Goal: Transaction & Acquisition: Purchase product/service

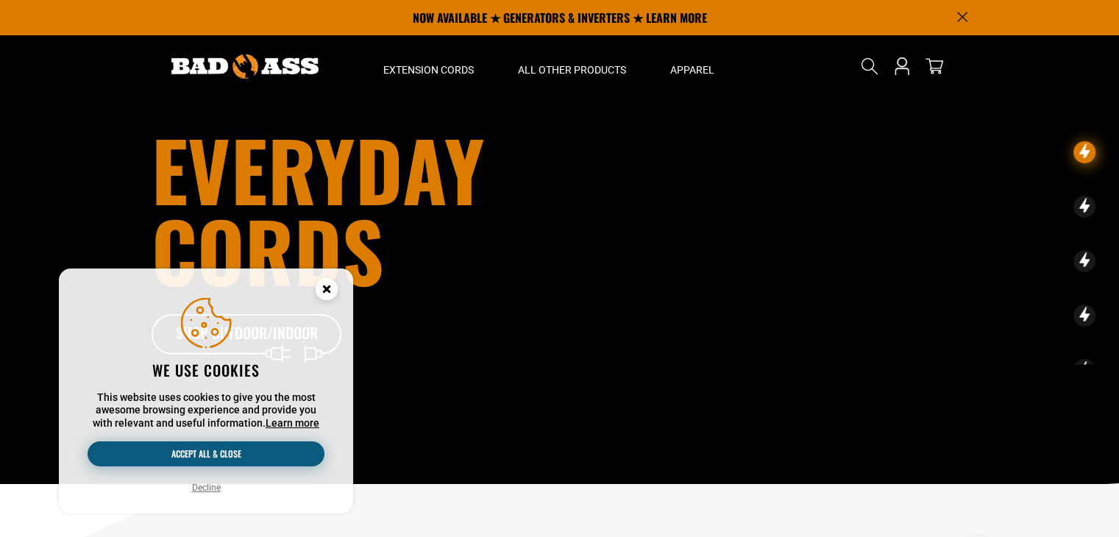
click at [142, 451] on button "Accept all & close" at bounding box center [206, 454] width 237 height 25
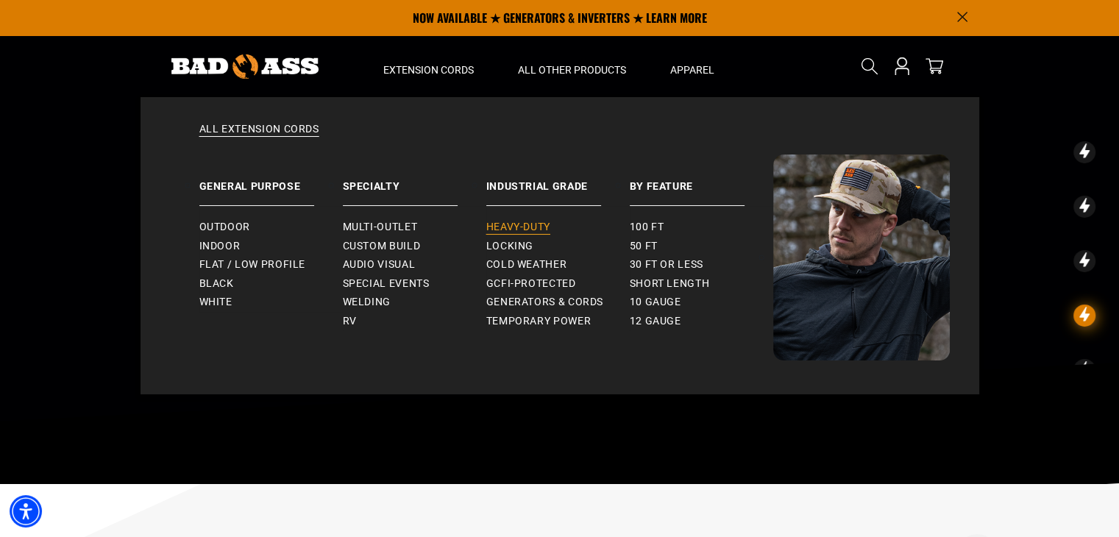
click at [525, 232] on span "Heavy-Duty" at bounding box center [518, 227] width 64 height 13
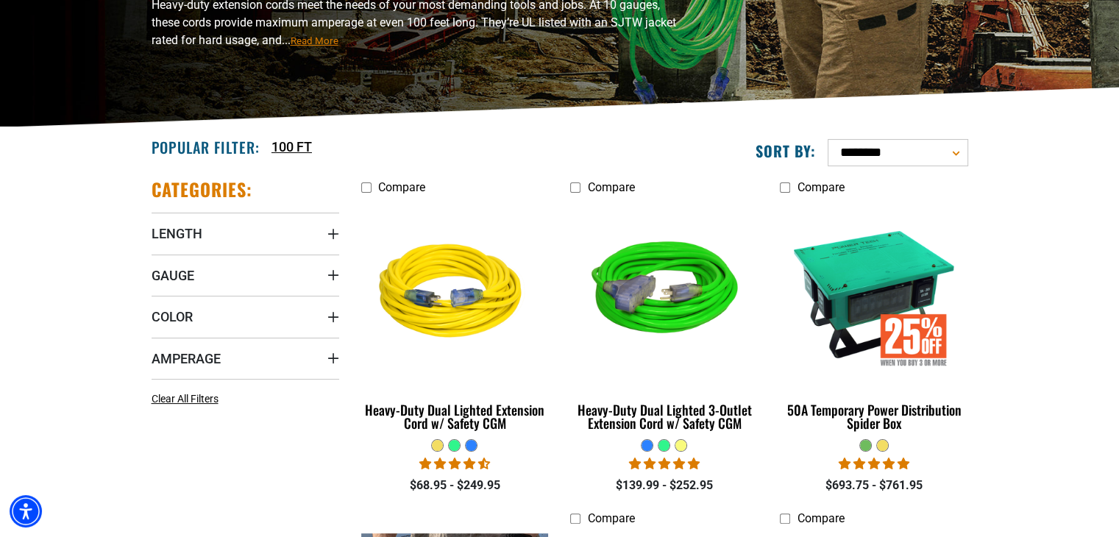
scroll to position [247, 0]
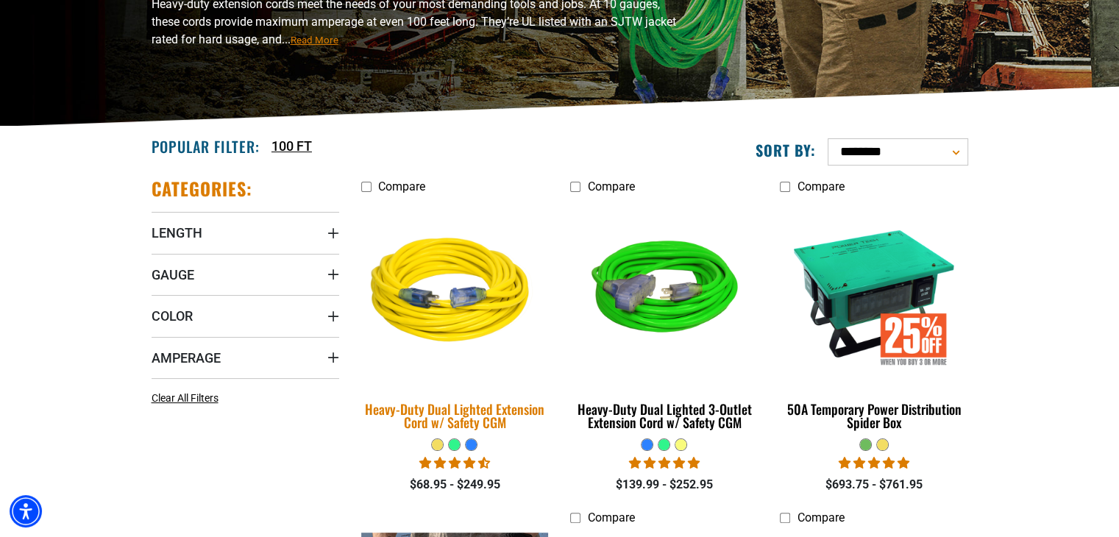
click at [500, 409] on div "Heavy-Duty Dual Lighted Extension Cord w/ Safety CGM" at bounding box center [455, 416] width 188 height 26
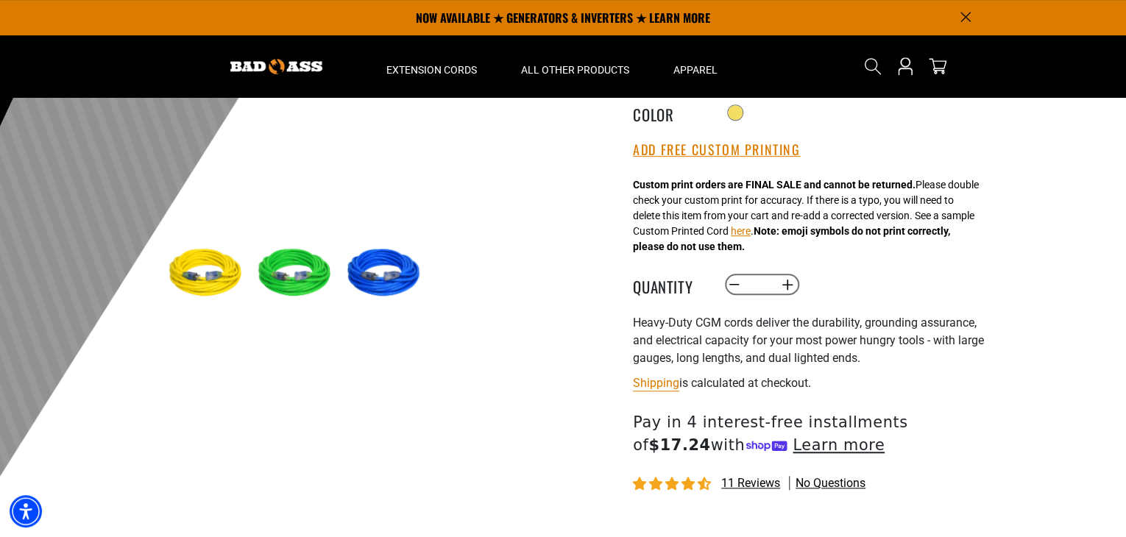
scroll to position [335, 0]
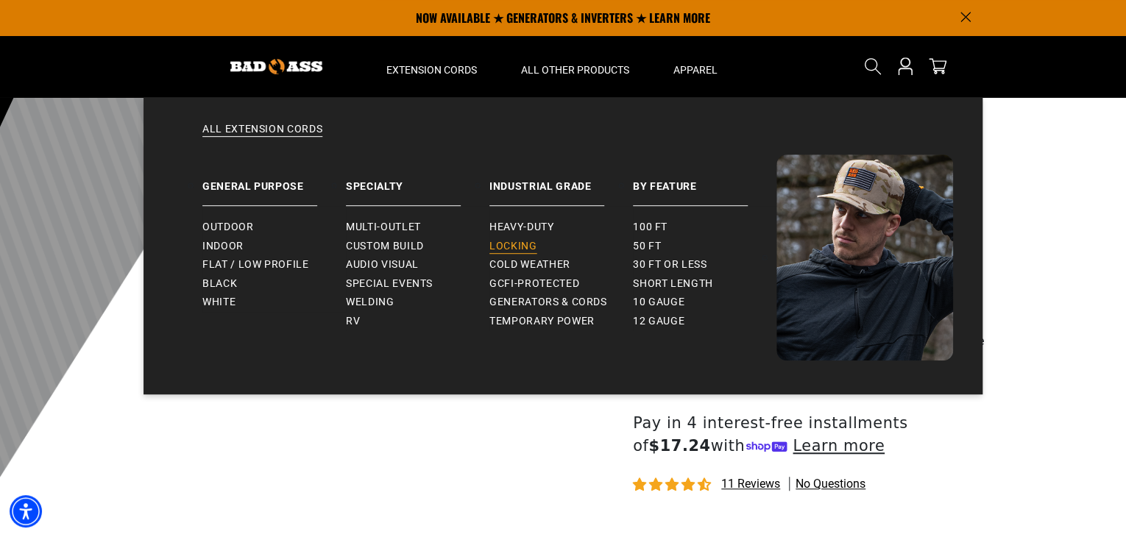
click at [501, 252] on span "Locking" at bounding box center [512, 246] width 47 height 13
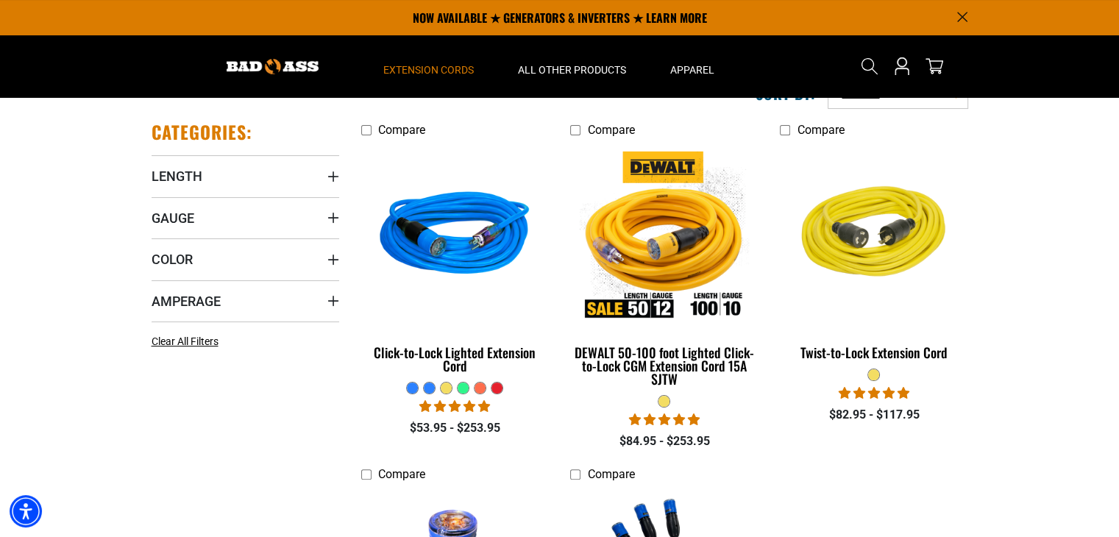
scroll to position [232, 0]
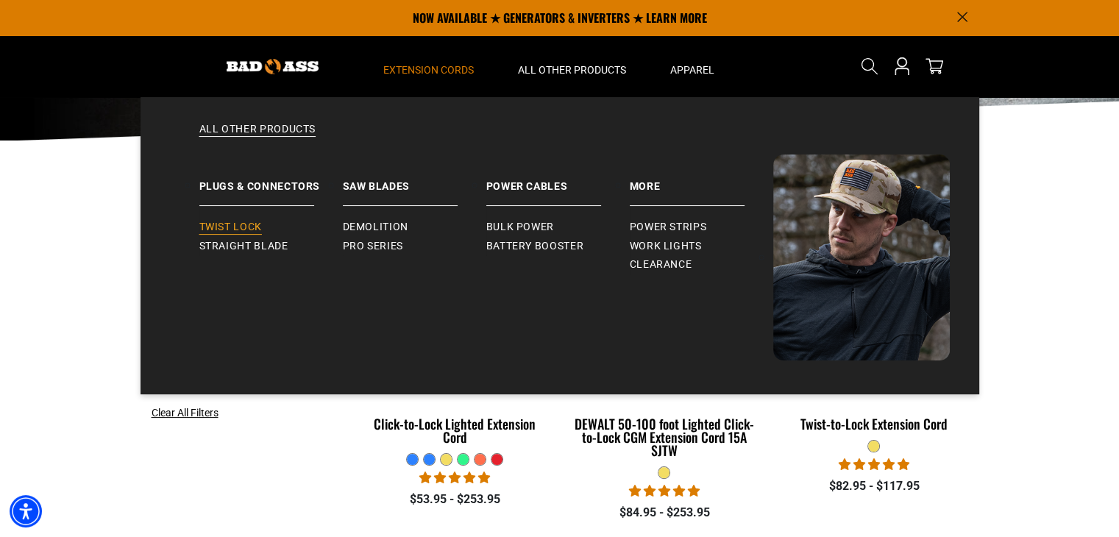
click at [244, 227] on span "Twist Lock" at bounding box center [230, 227] width 63 height 13
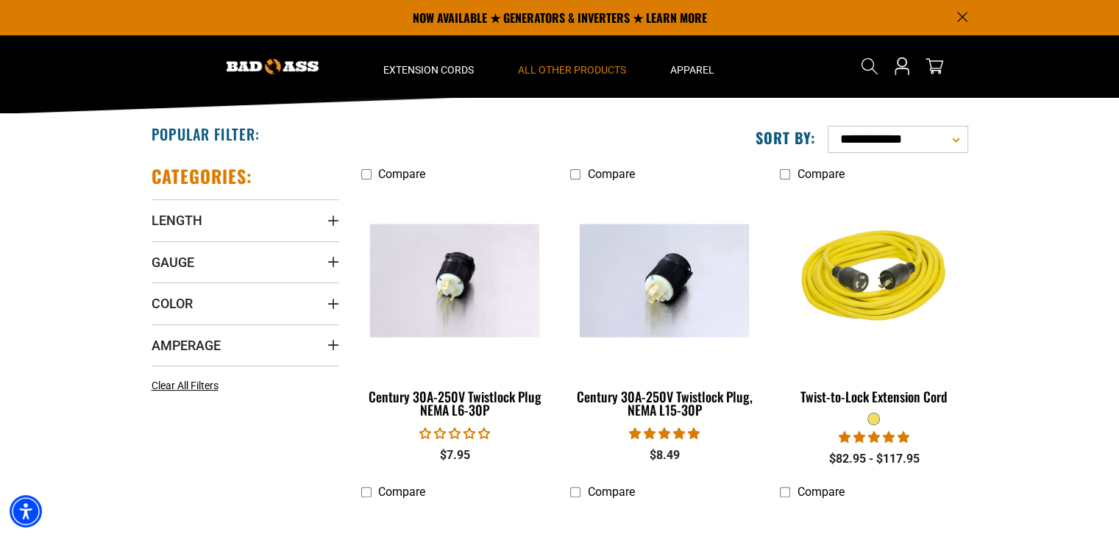
scroll to position [160, 0]
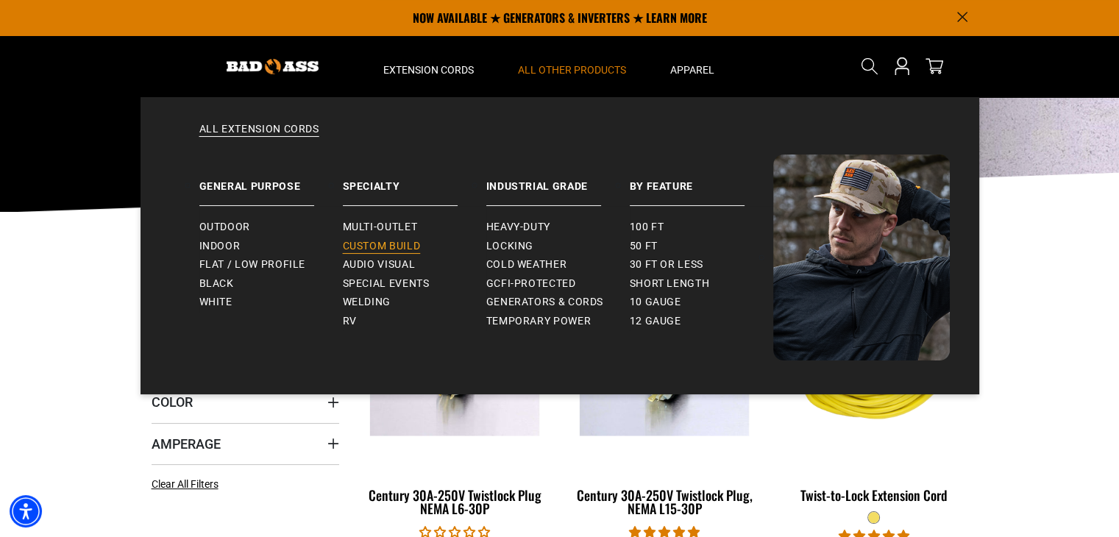
click at [394, 250] on span "Custom Build" at bounding box center [382, 246] width 78 height 13
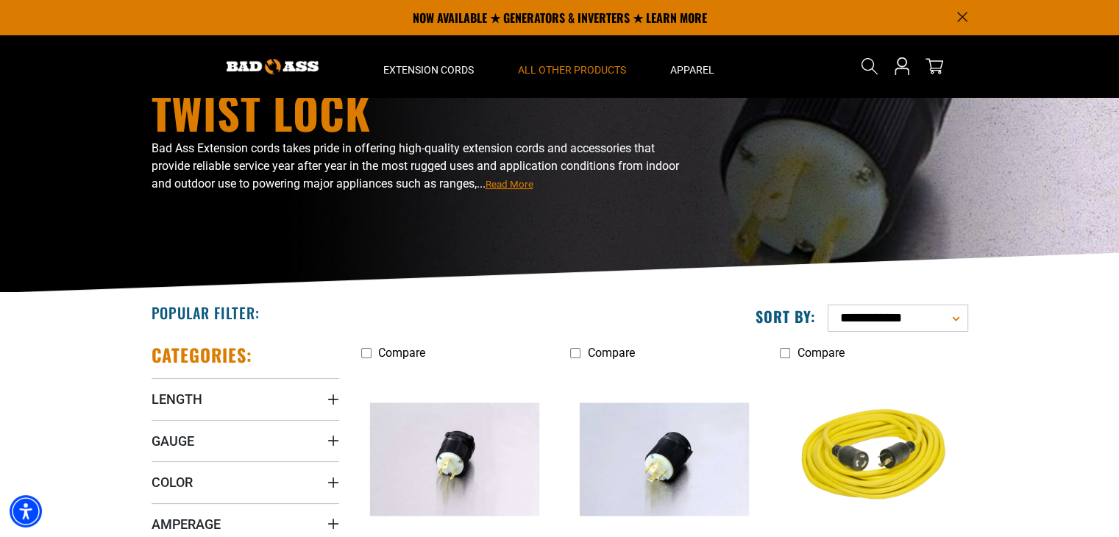
scroll to position [79, 0]
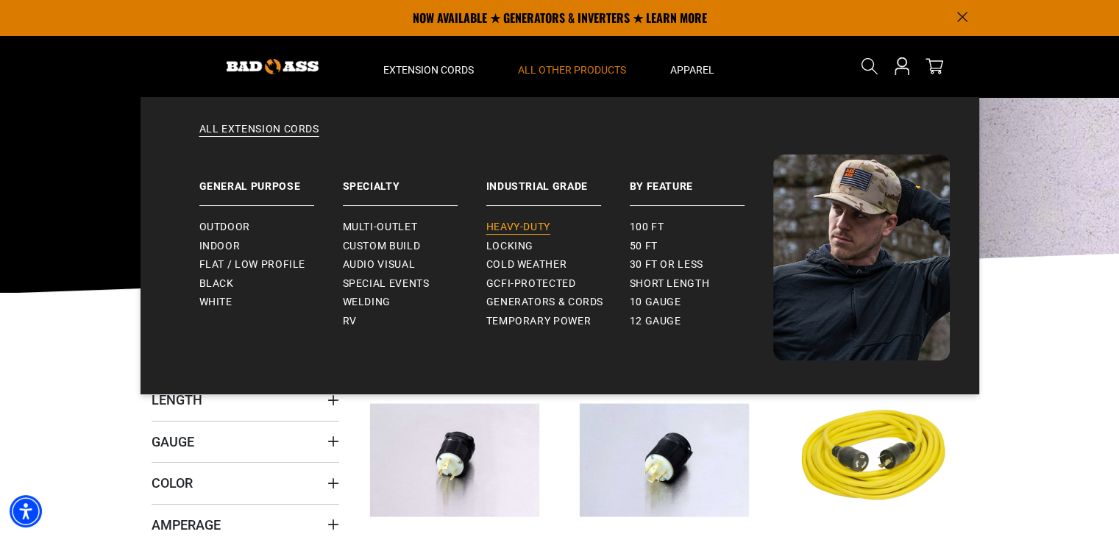
click at [506, 224] on span "Heavy-Duty" at bounding box center [518, 227] width 64 height 13
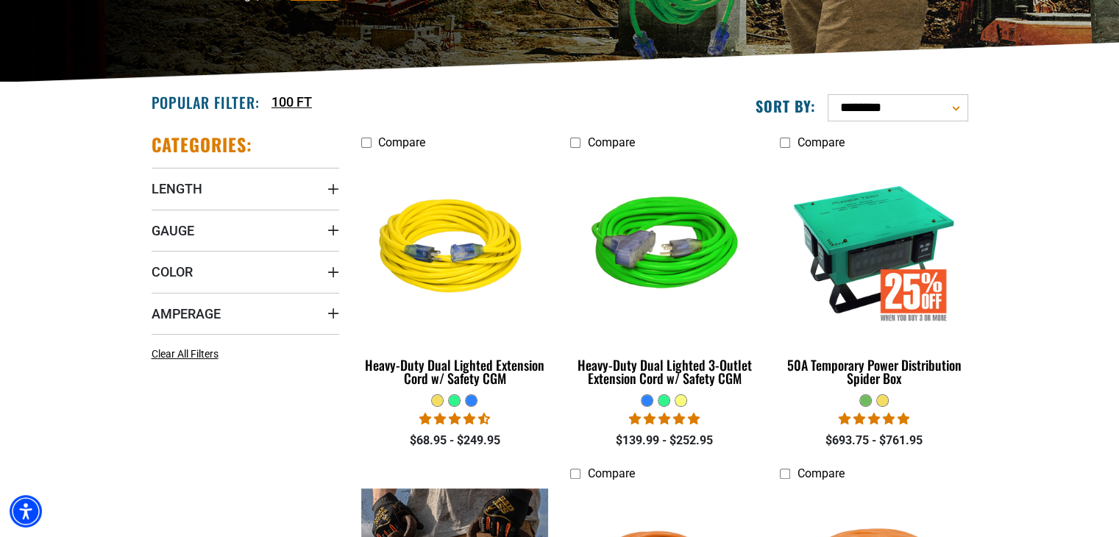
scroll to position [291, 0]
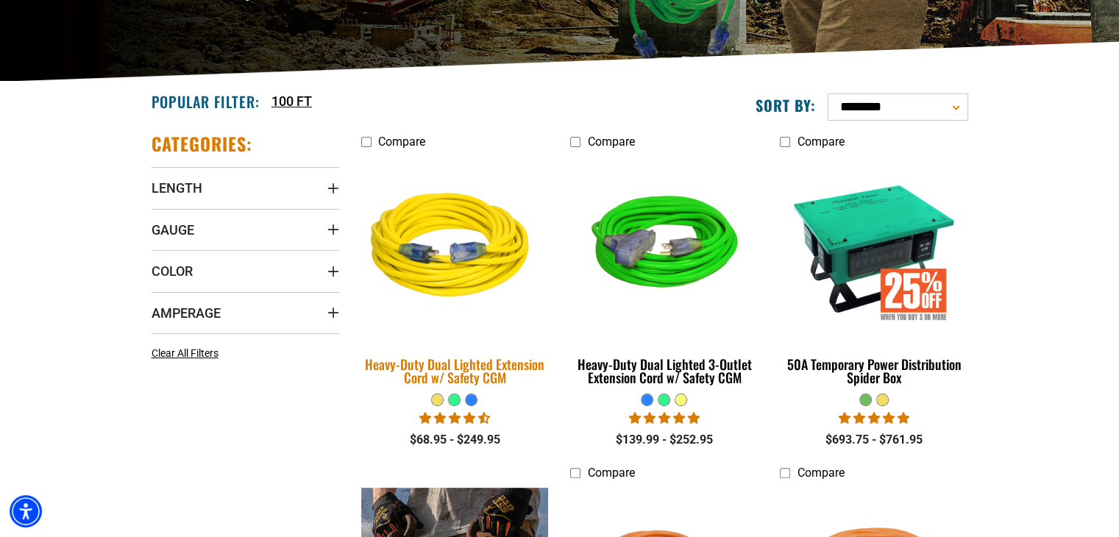
click at [505, 371] on div "Heavy-Duty Dual Lighted Extension Cord w/ Safety CGM" at bounding box center [455, 371] width 188 height 26
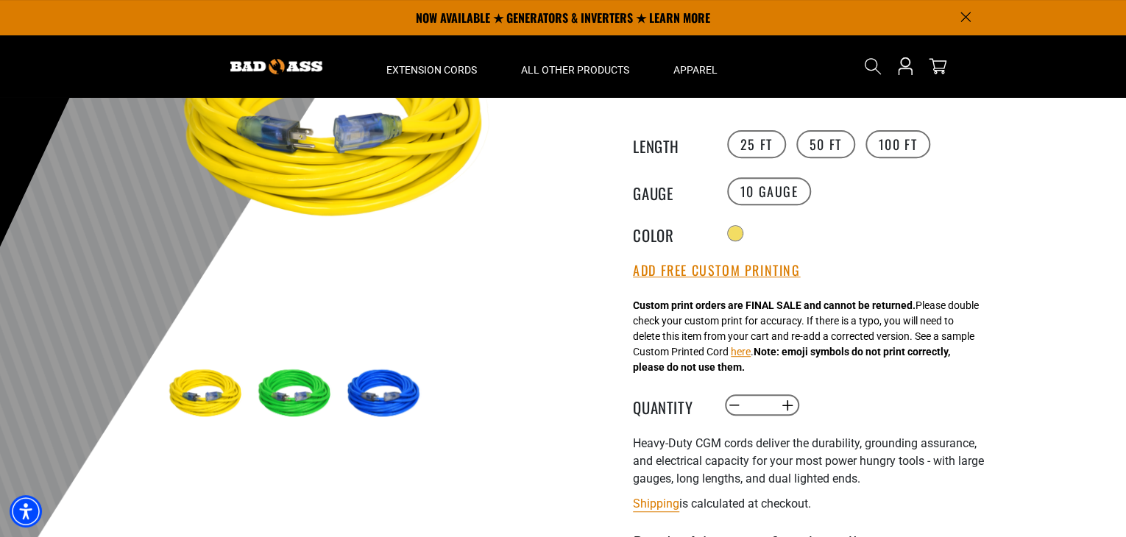
scroll to position [211, 0]
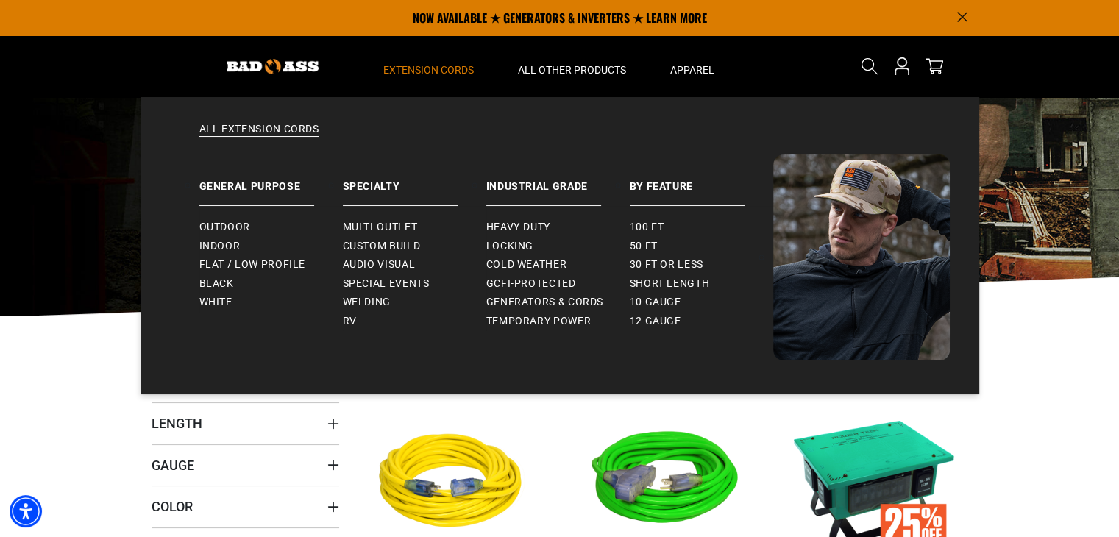
scroll to position [56, 0]
click at [225, 222] on span "Outdoor" at bounding box center [224, 227] width 51 height 13
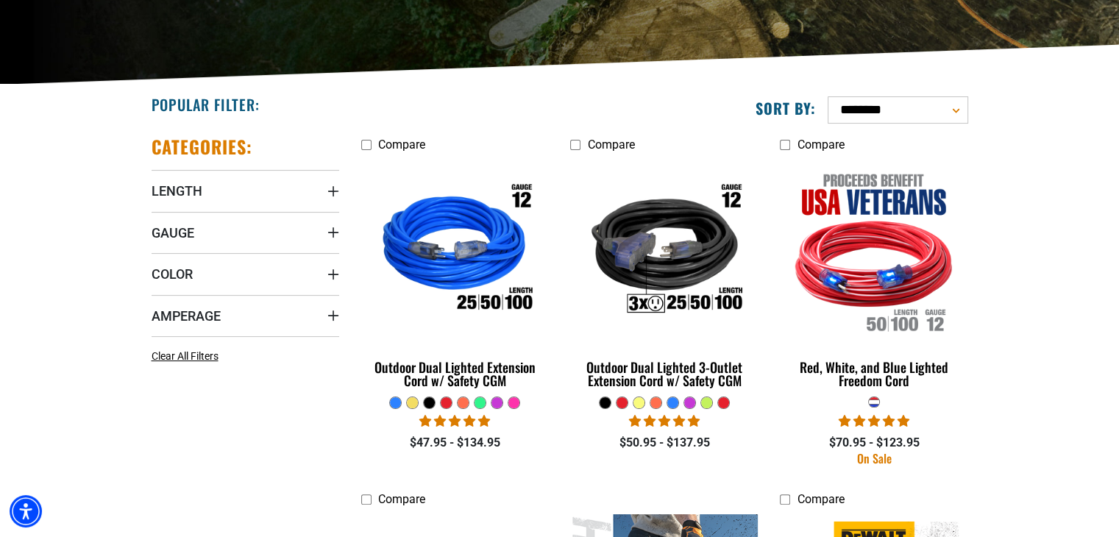
scroll to position [294, 0]
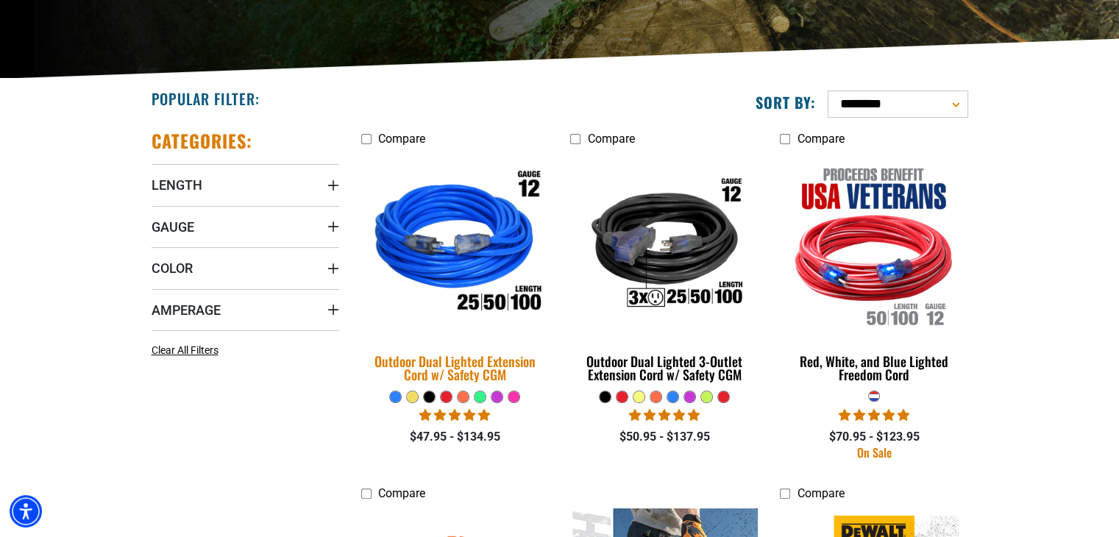
click at [511, 370] on div "Outdoor Dual Lighted Extension Cord w/ Safety CGM" at bounding box center [455, 368] width 188 height 26
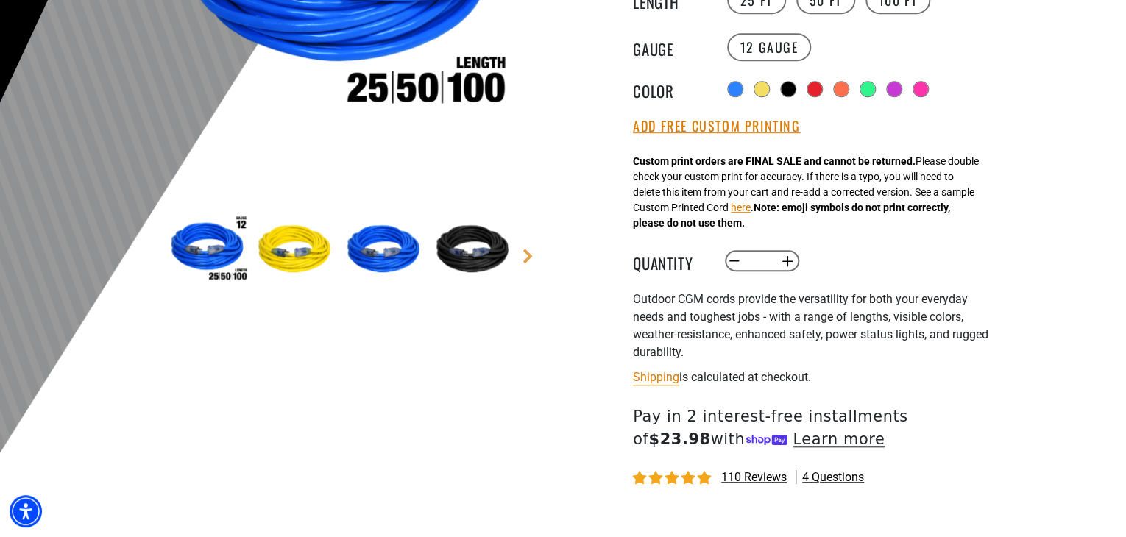
scroll to position [361, 0]
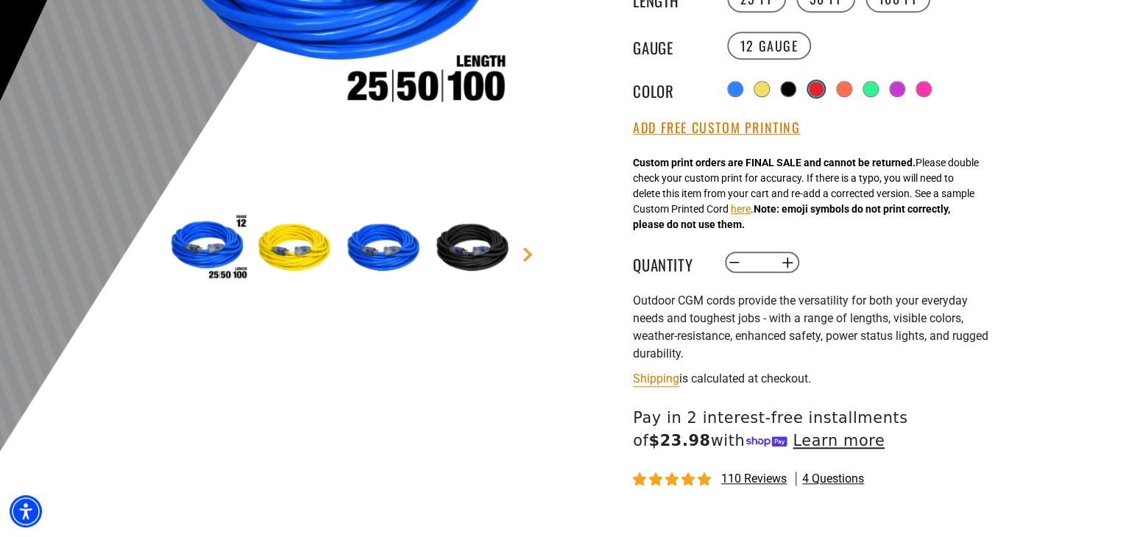
click at [814, 83] on div at bounding box center [816, 89] width 15 height 15
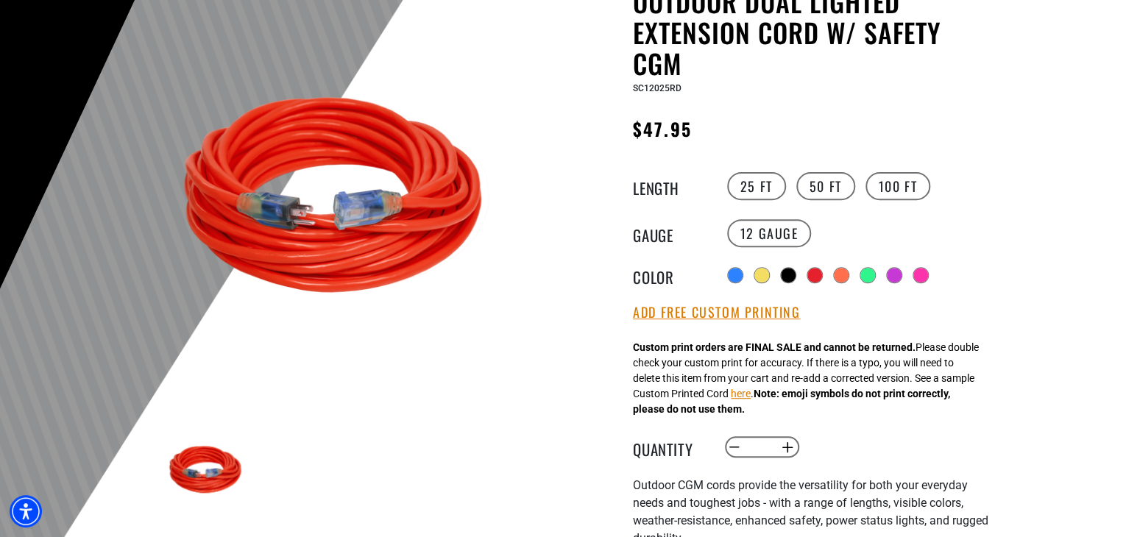
scroll to position [185, 0]
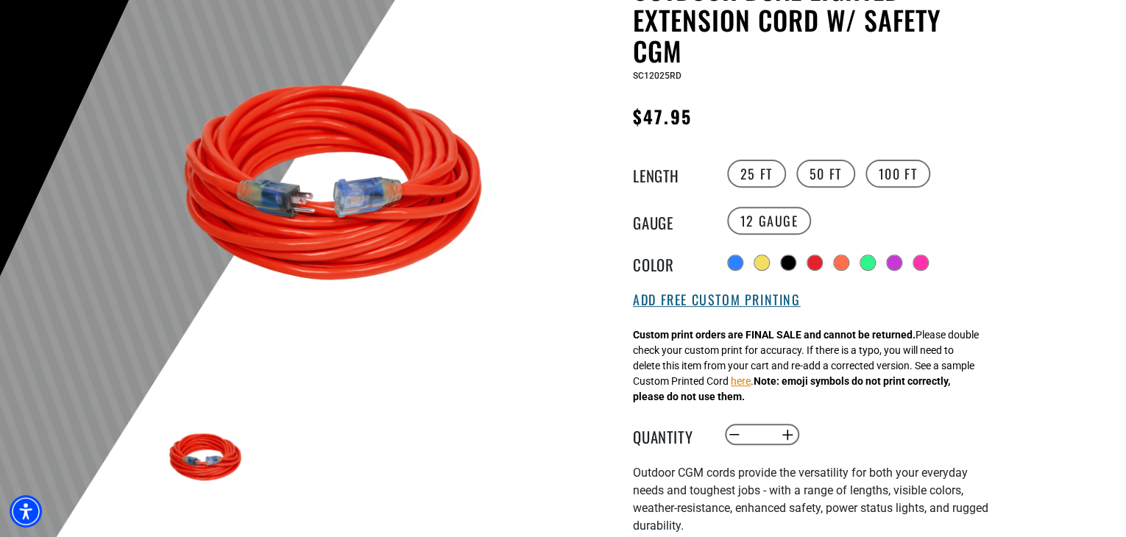
click at [742, 298] on button "Add Free Custom Printing" at bounding box center [716, 300] width 167 height 16
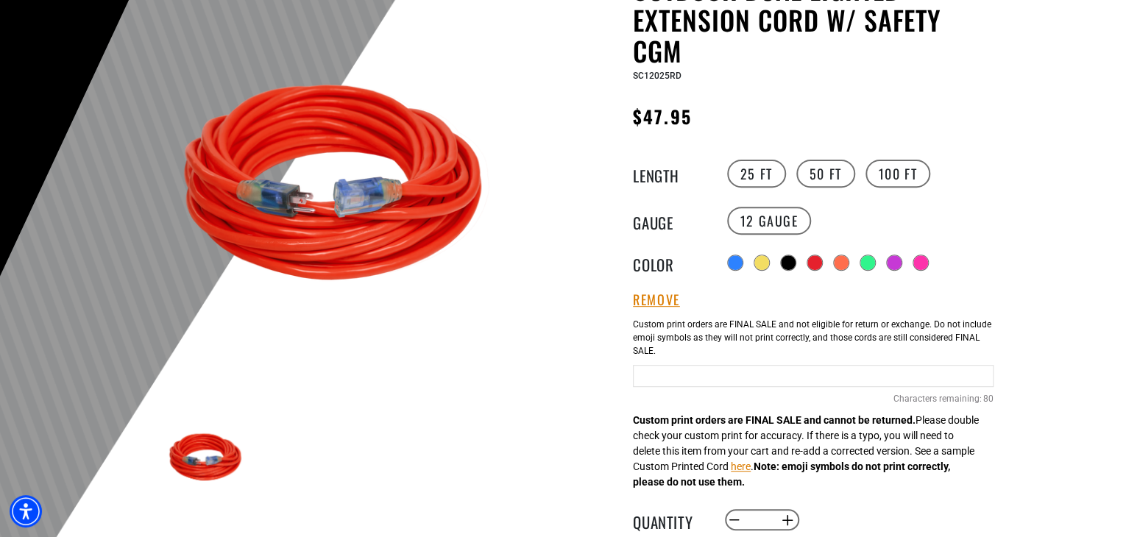
click at [720, 366] on input "text" at bounding box center [813, 376] width 361 height 22
type input "**********"
click at [789, 518] on button "Increase quantity for Outdoor Dual Lighted Extension Cord w/ Safety CGM" at bounding box center [787, 520] width 23 height 25
type input "*"
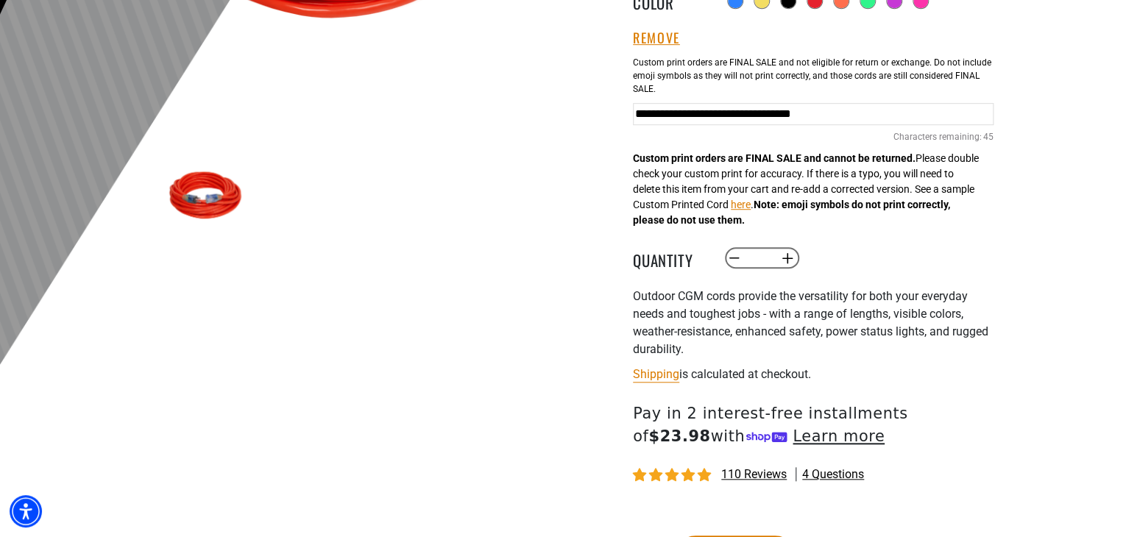
scroll to position [453, 0]
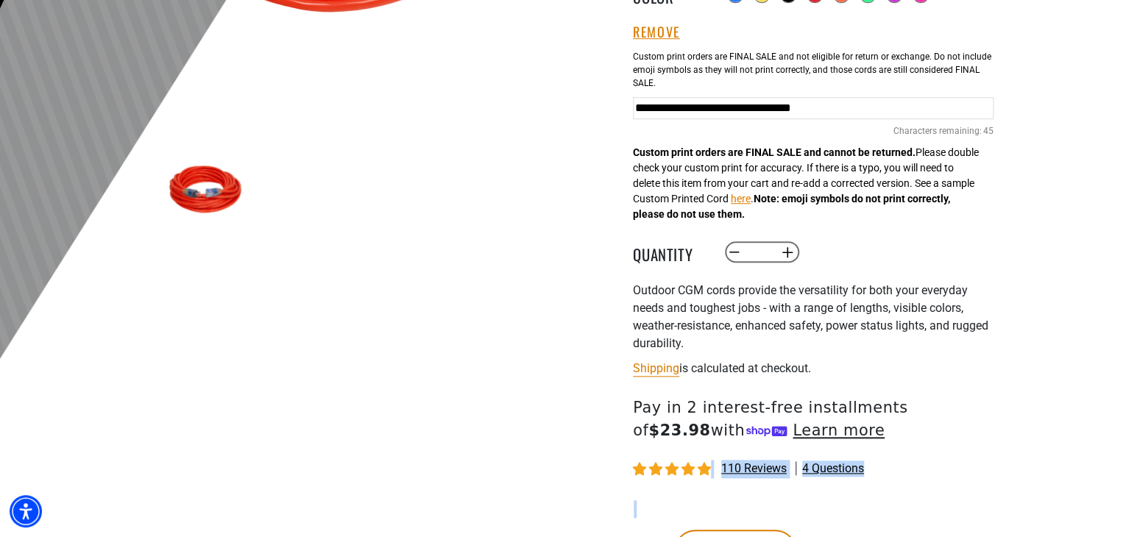
drag, startPoint x: 963, startPoint y: 498, endPoint x: 960, endPoint y: 395, distance: 103.1
click at [960, 395] on div "Outdoor Dual Lighted Extension Cord w/ Safety CGM Outdoor Dual Lighted Extensio…" at bounding box center [813, 162] width 361 height 913
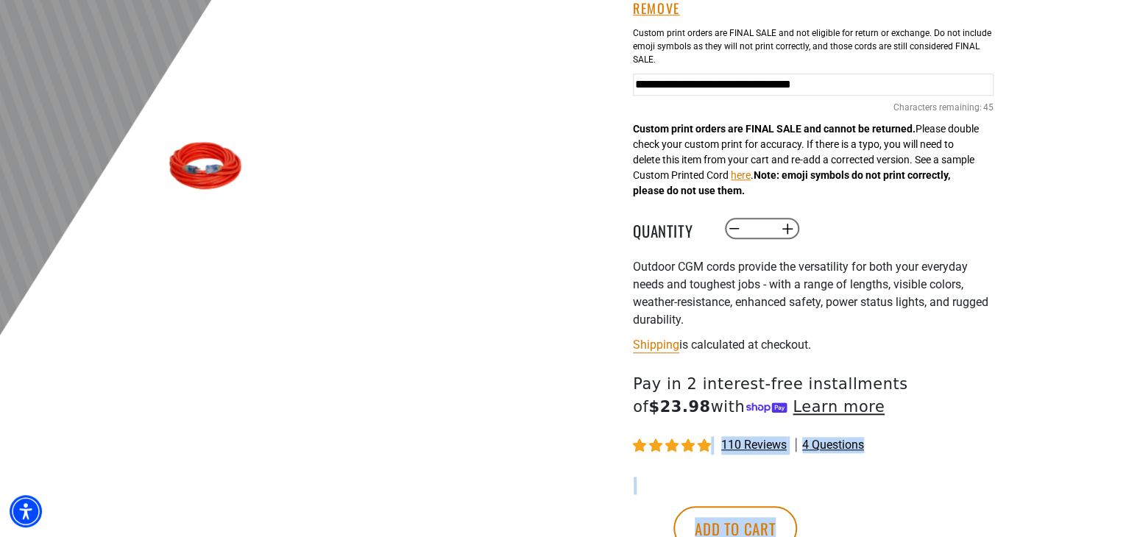
scroll to position [477, 0]
click at [999, 408] on div "Outdoor Dual Lighted Extension Cord w/ Safety CGM Outdoor Dual Lighted Extensio…" at bounding box center [784, 149] width 442 height 935
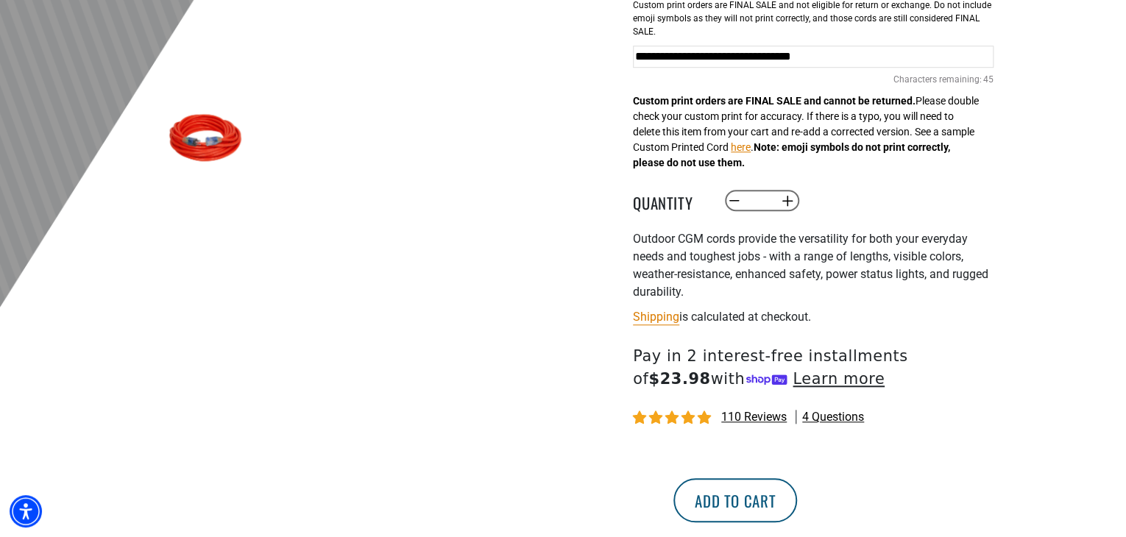
click at [797, 487] on button "Add to cart" at bounding box center [735, 500] width 124 height 44
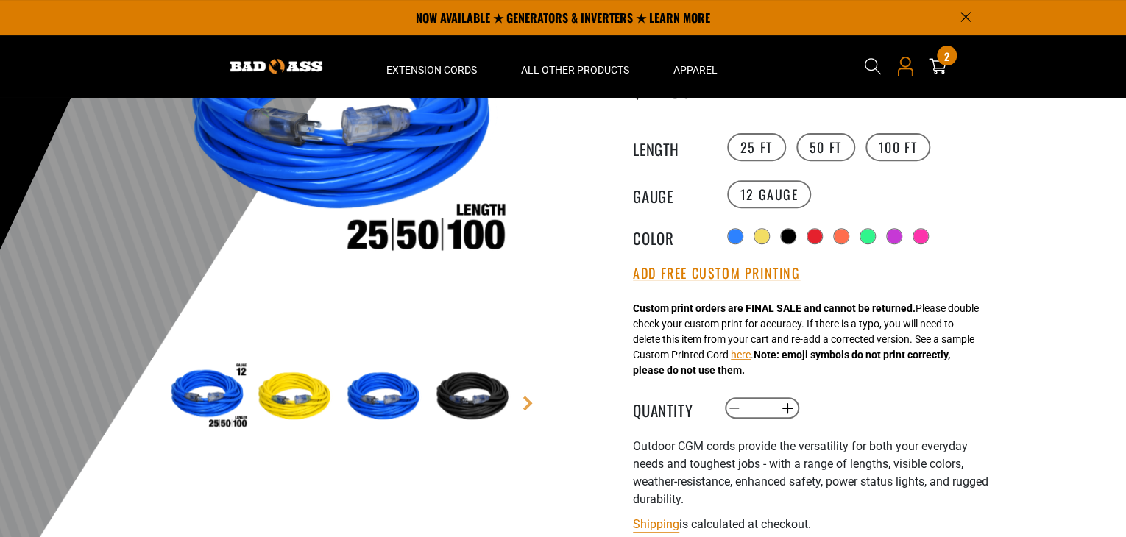
scroll to position [194, 0]
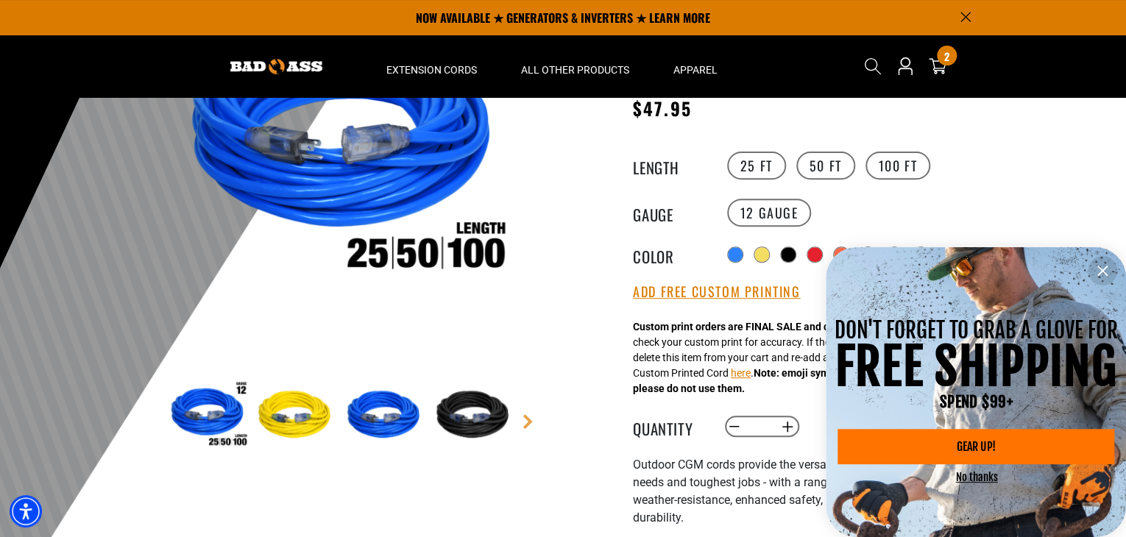
drag, startPoint x: 935, startPoint y: 70, endPoint x: 885, endPoint y: 225, distance: 163.4
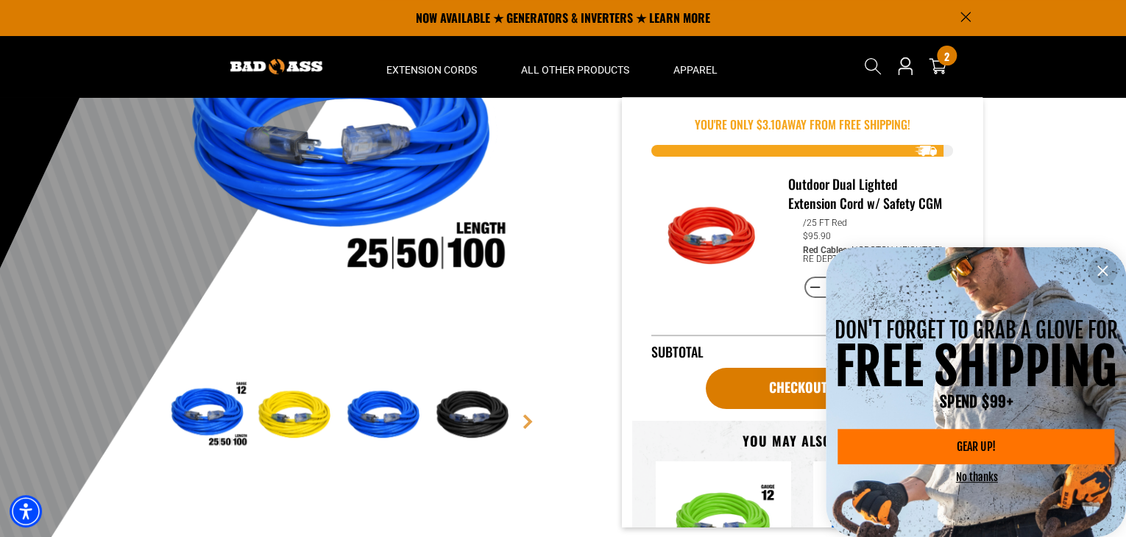
click at [1095, 272] on icon "information" at bounding box center [1103, 271] width 18 height 18
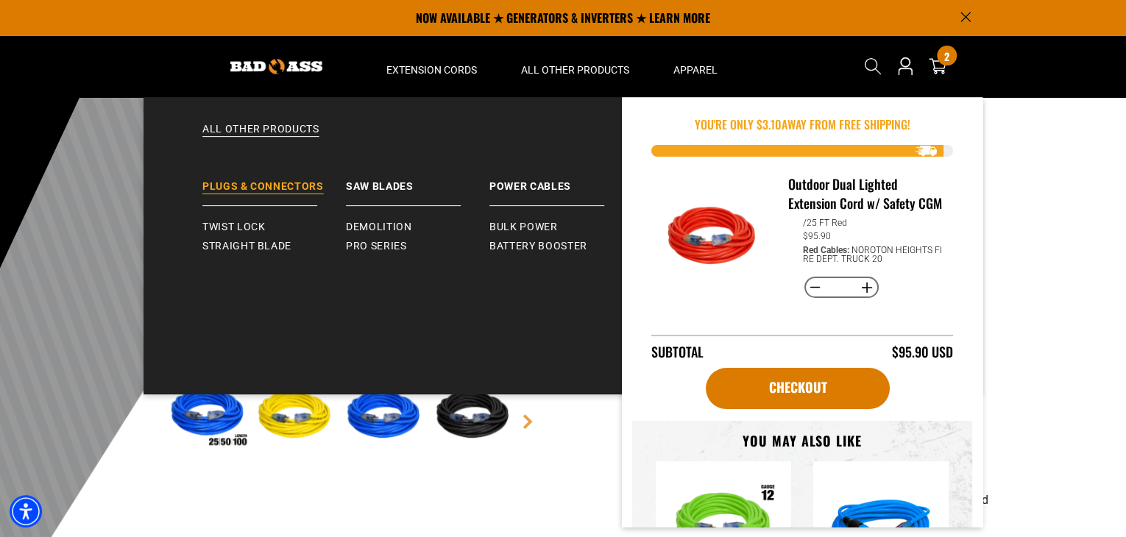
click at [294, 183] on link "Plugs & Connectors" at bounding box center [274, 181] width 144 height 52
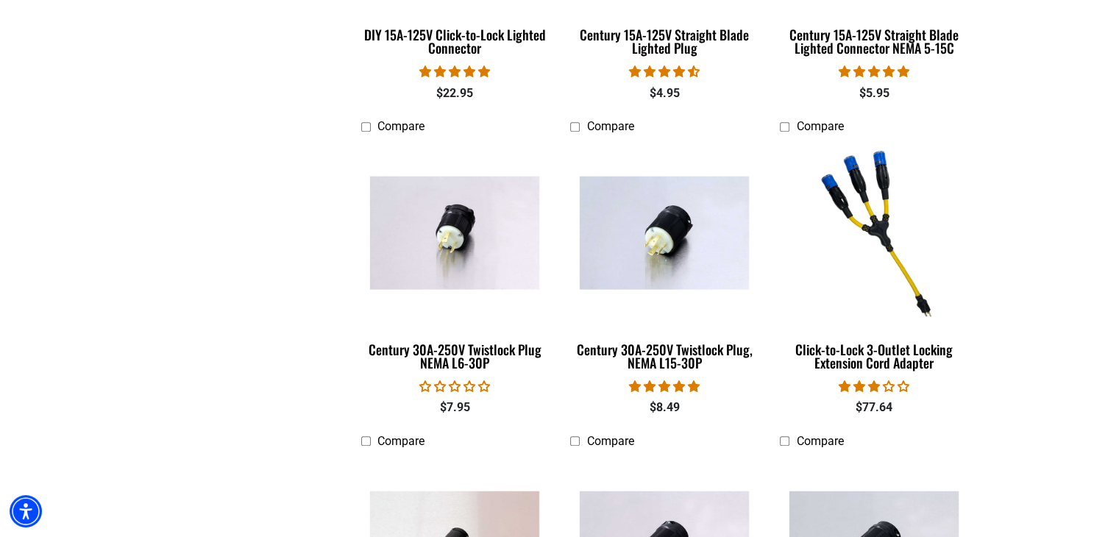
scroll to position [629, 0]
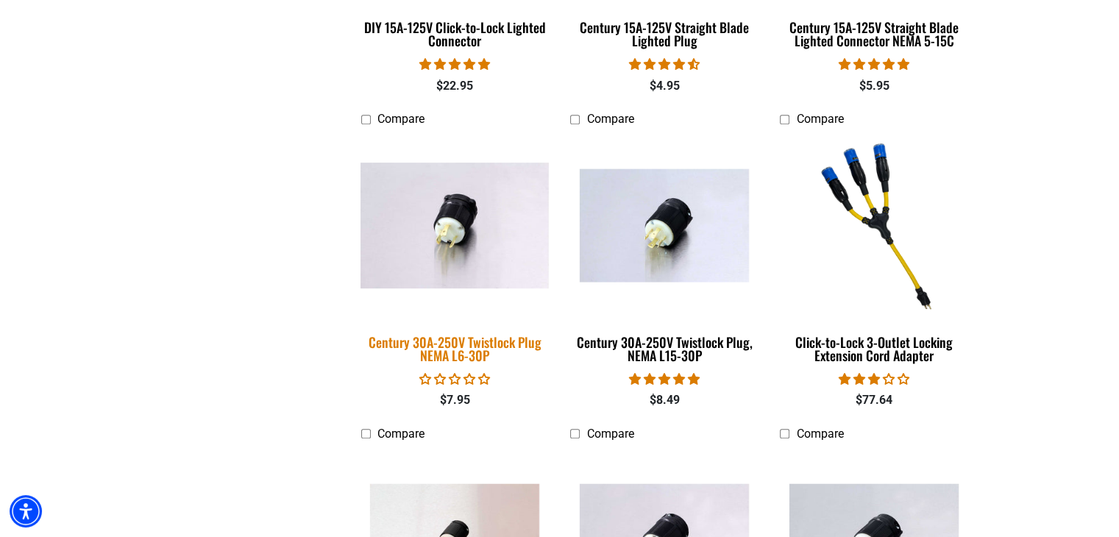
click at [479, 341] on div "Century 30A-250V Twistlock Plug NEMA L6-30P" at bounding box center [455, 349] width 188 height 26
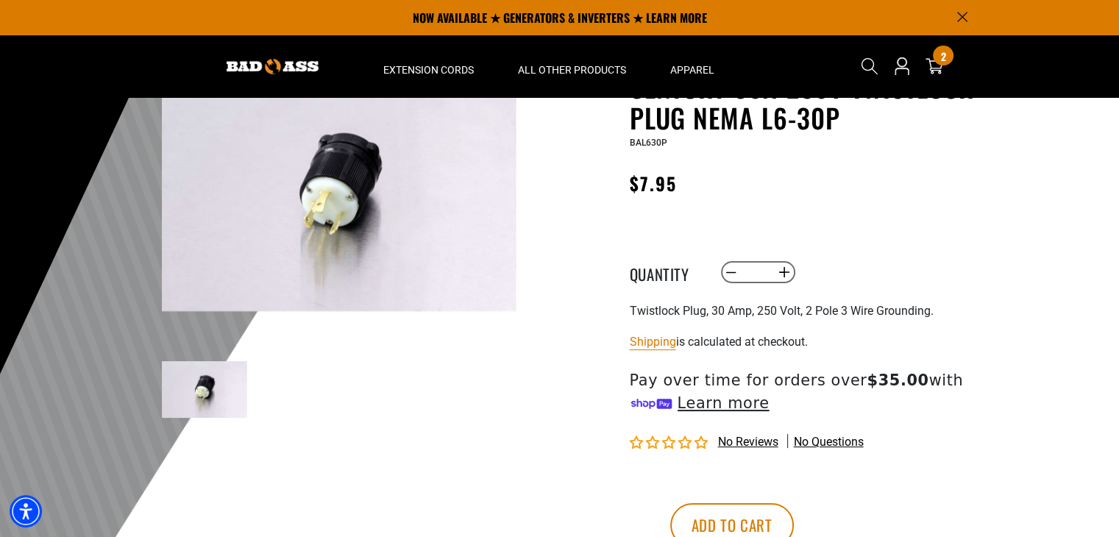
scroll to position [79, 0]
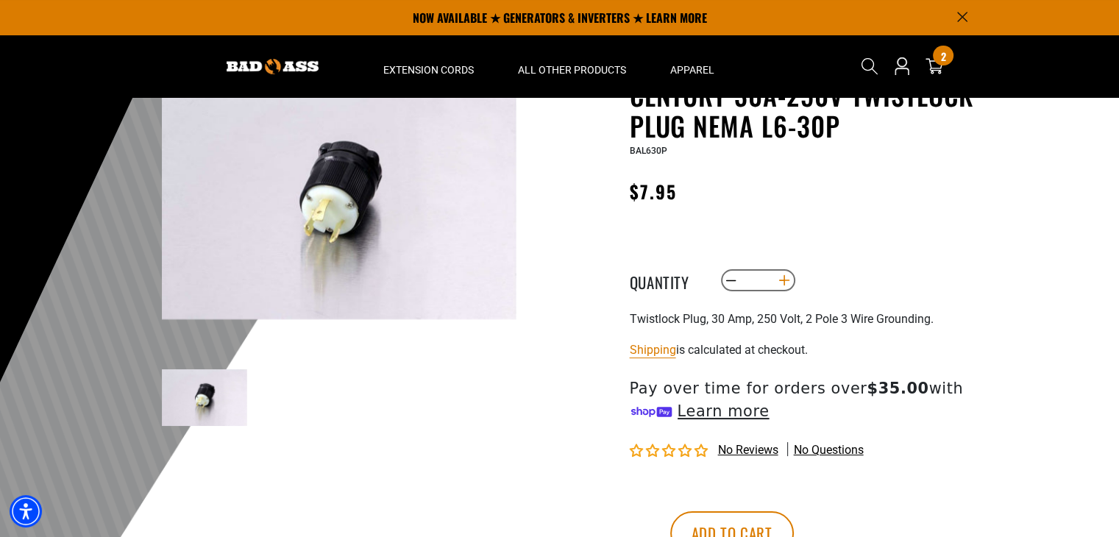
click at [787, 280] on button "Increase quantity for Century 30A-250V Twistlock Plug NEMA L6-30P" at bounding box center [784, 280] width 23 height 25
click at [727, 272] on button "Decrease quantity for Century 30A-250V Twistlock Plug NEMA L6-30P" at bounding box center [731, 280] width 23 height 25
type input "*"
click at [794, 516] on button "Add to cart" at bounding box center [732, 533] width 124 height 44
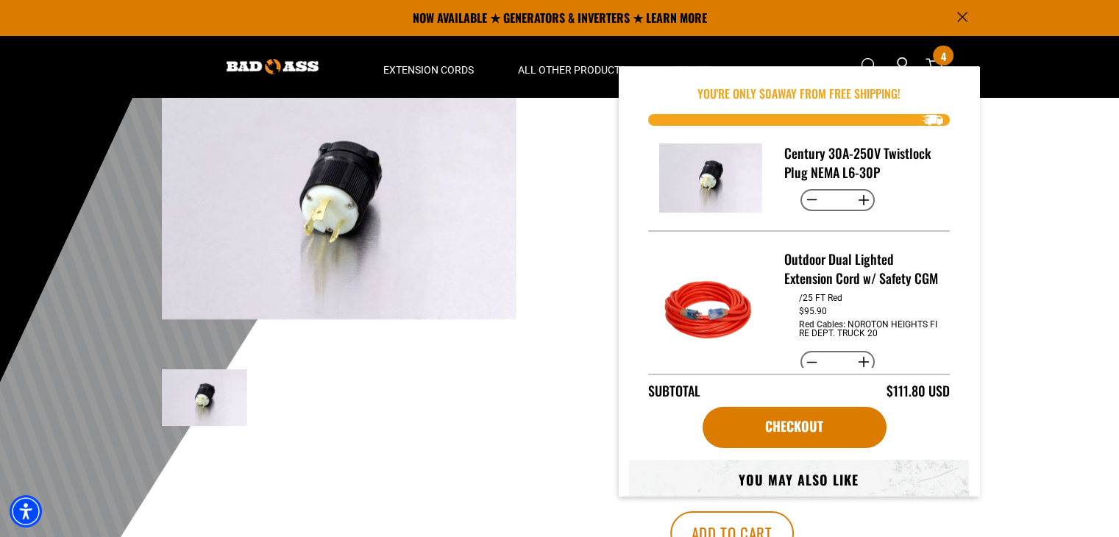
click at [1001, 392] on div "Century 30A-250V Twistlock Plug NEMA L6-30P Century 30A-250V Twistlock Plug NEM…" at bounding box center [781, 350] width 442 height 542
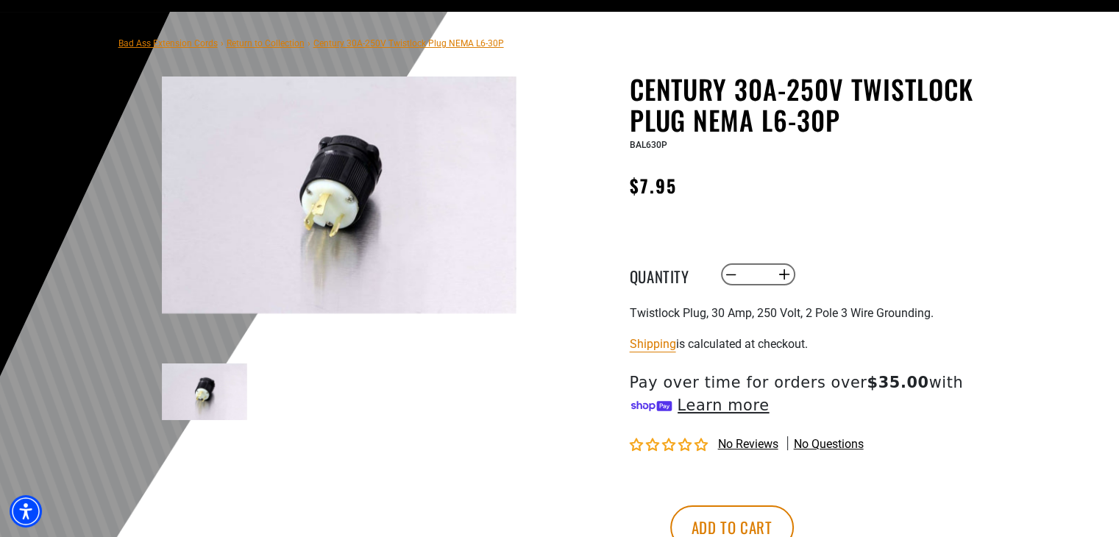
scroll to position [0, 0]
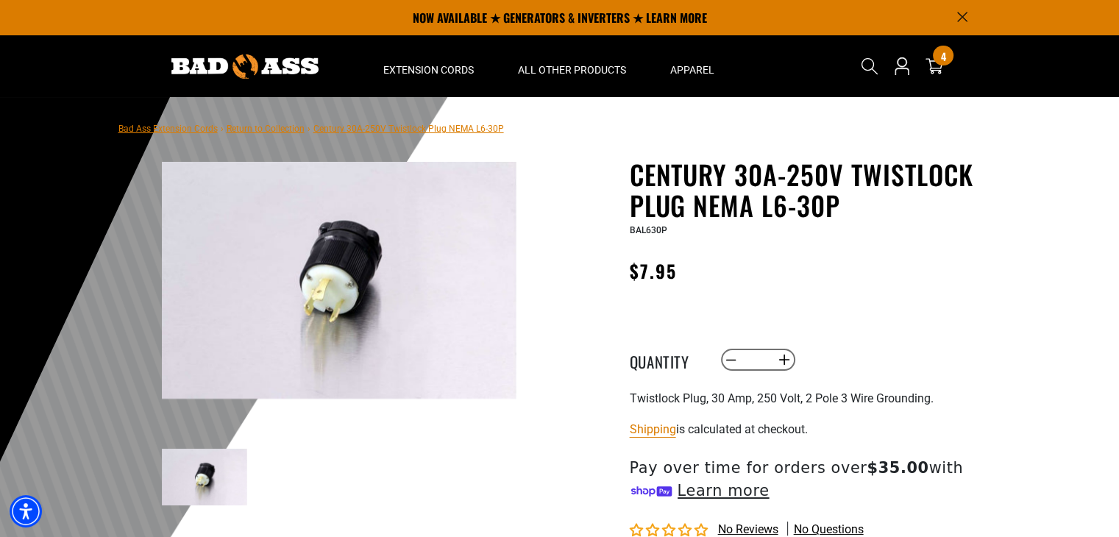
click at [275, 127] on link "Return to Collection" at bounding box center [266, 129] width 78 height 10
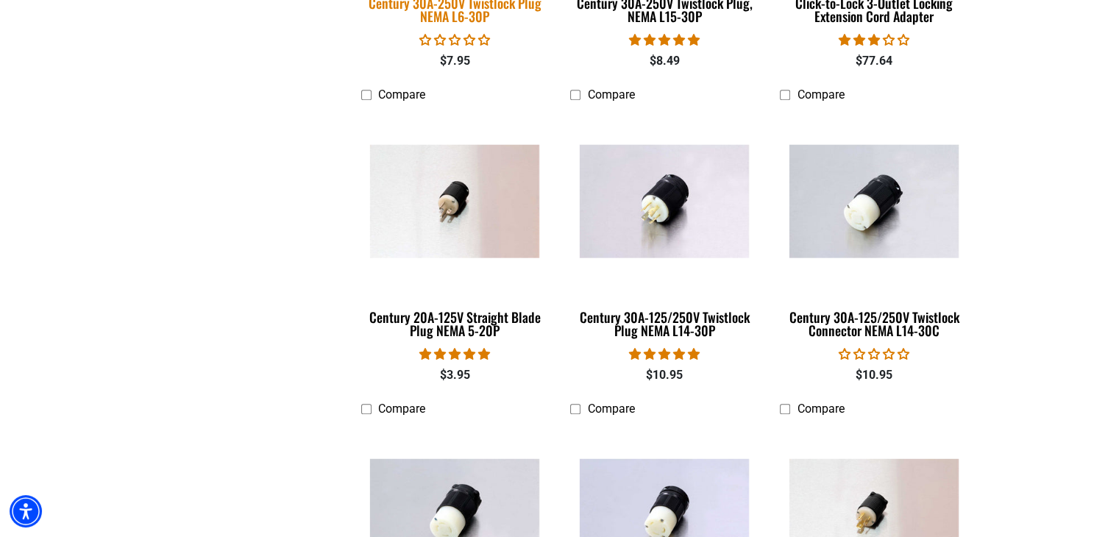
scroll to position [969, 0]
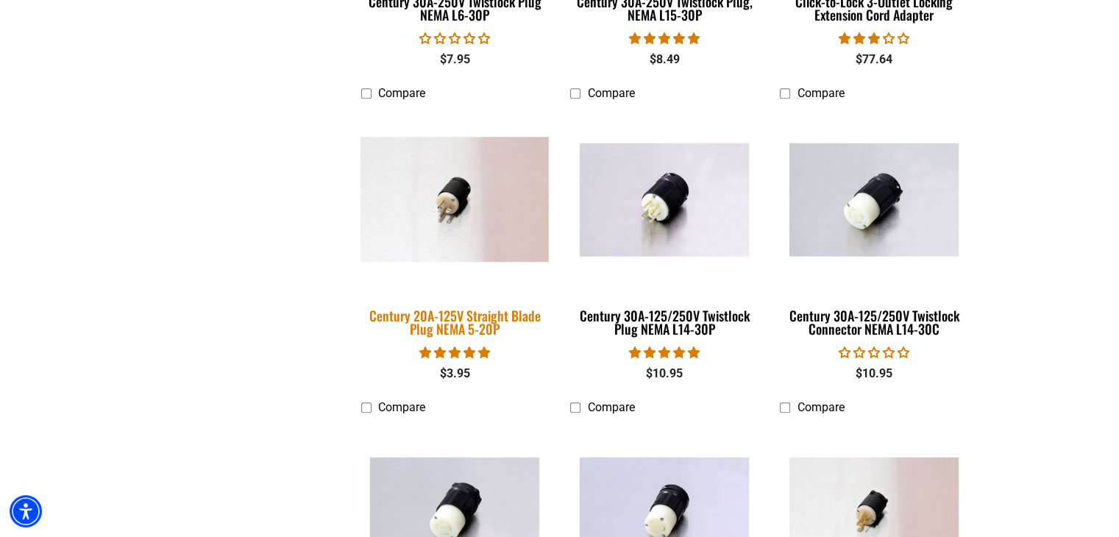
click at [491, 318] on div "Century 20A-125V Straight Blade Plug NEMA 5-20P" at bounding box center [455, 322] width 188 height 26
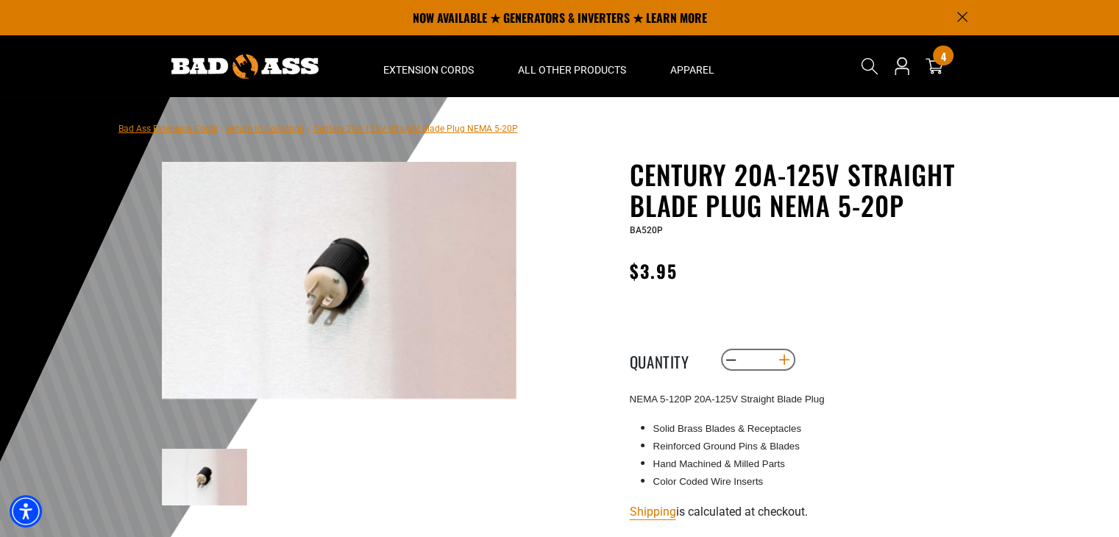
click at [785, 365] on button "Increase quantity for Century 20A-125V Straight Blade Plug NEMA 5-20P" at bounding box center [784, 359] width 23 height 25
type input "*"
